Goal: Transaction & Acquisition: Purchase product/service

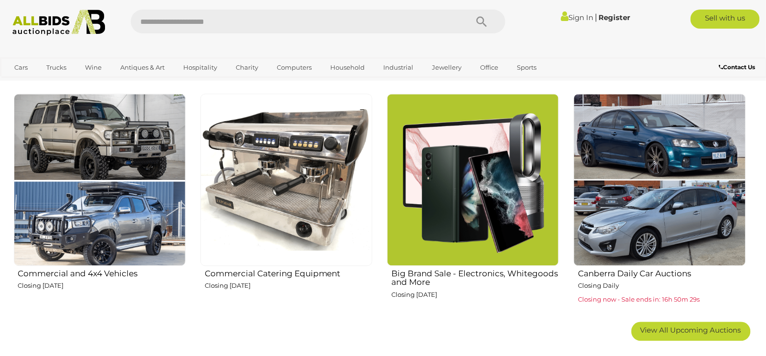
scroll to position [630, 0]
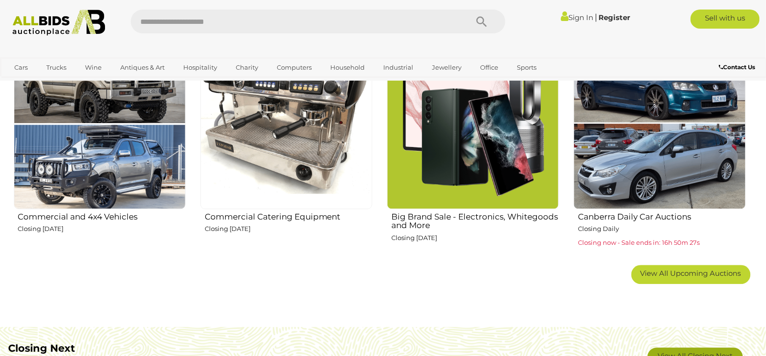
click at [718, 349] on link "View All Closing Next" at bounding box center [695, 357] width 95 height 19
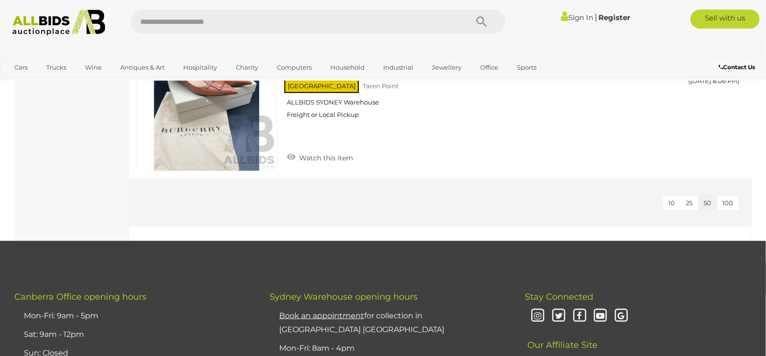
scroll to position [5395, 0]
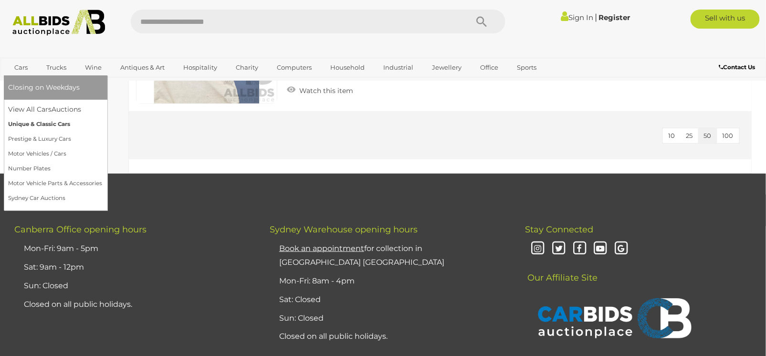
click at [43, 122] on link "Unique & Classic Cars" at bounding box center [56, 124] width 94 height 15
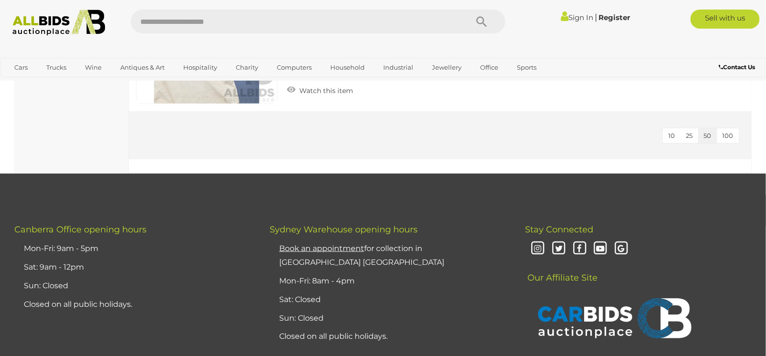
scroll to position [5395, 0]
